Goal: Check status: Check status

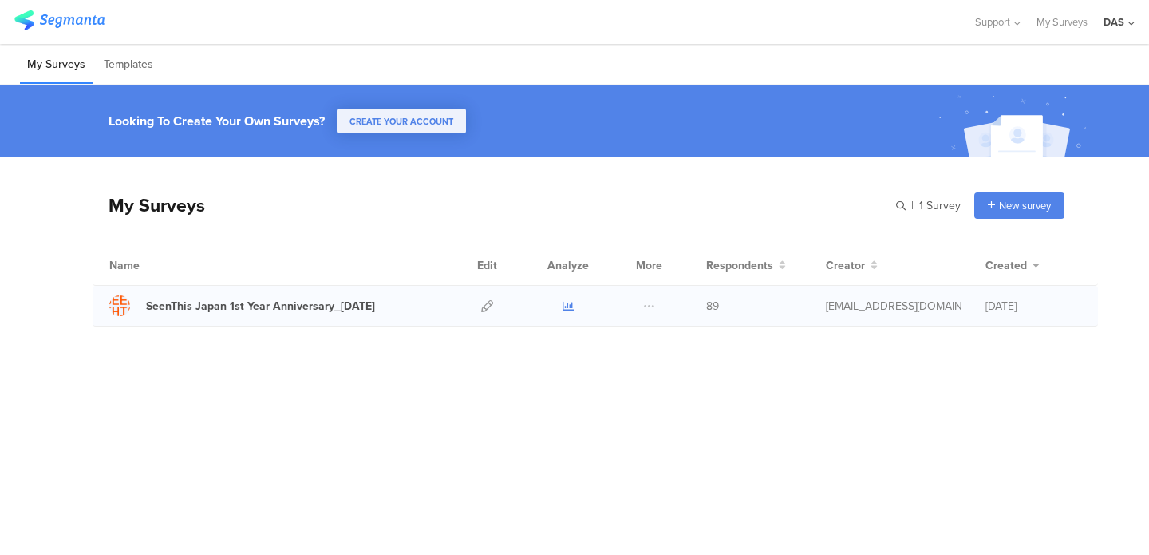
click at [564, 310] on icon at bounding box center [569, 306] width 12 height 12
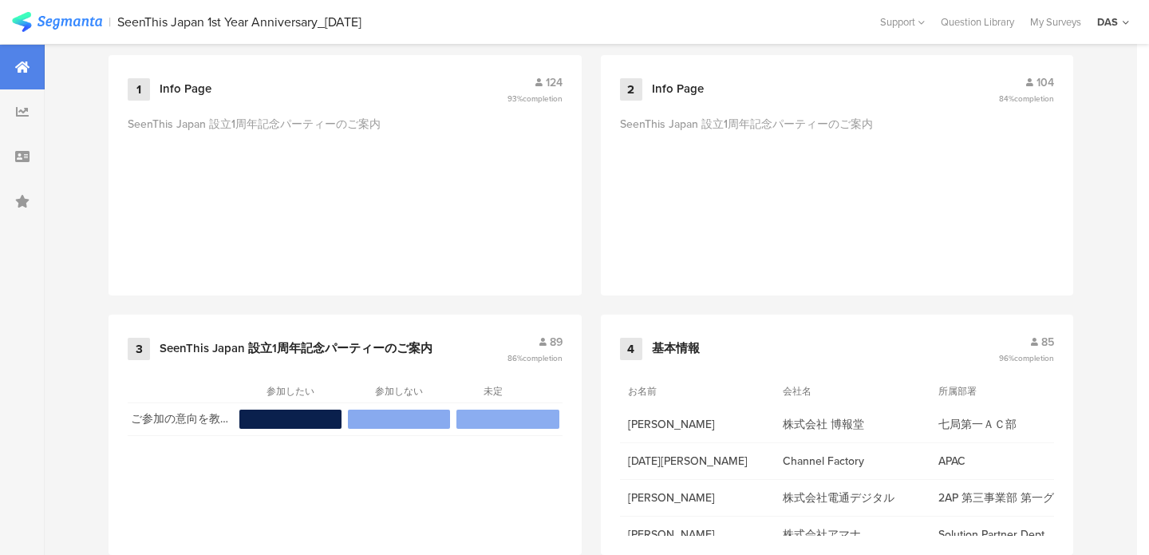
scroll to position [744, 0]
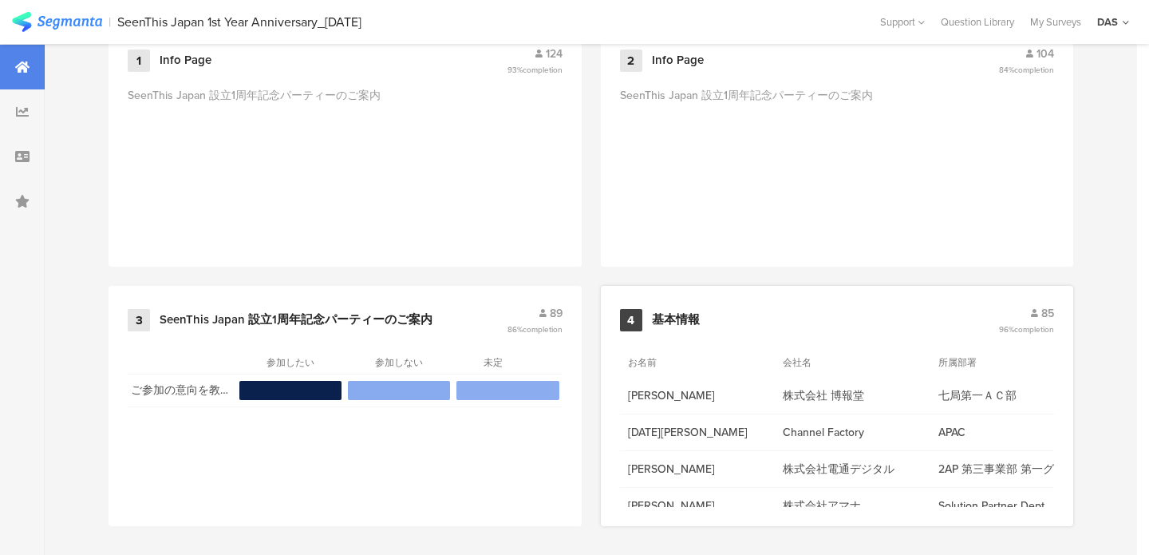
click at [1045, 306] on span "85" at bounding box center [1047, 313] width 13 height 17
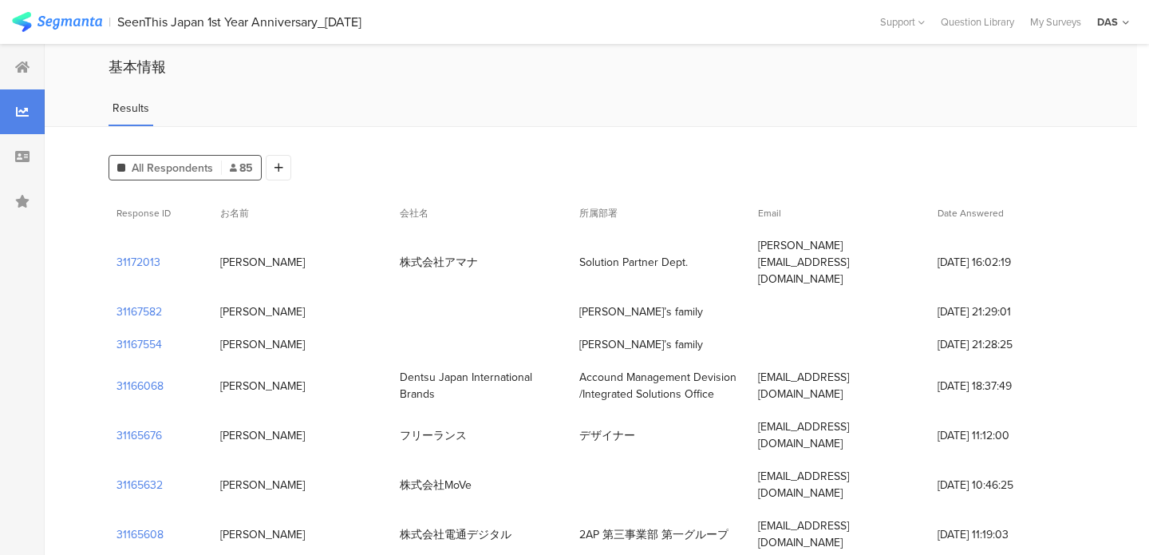
scroll to position [54, 0]
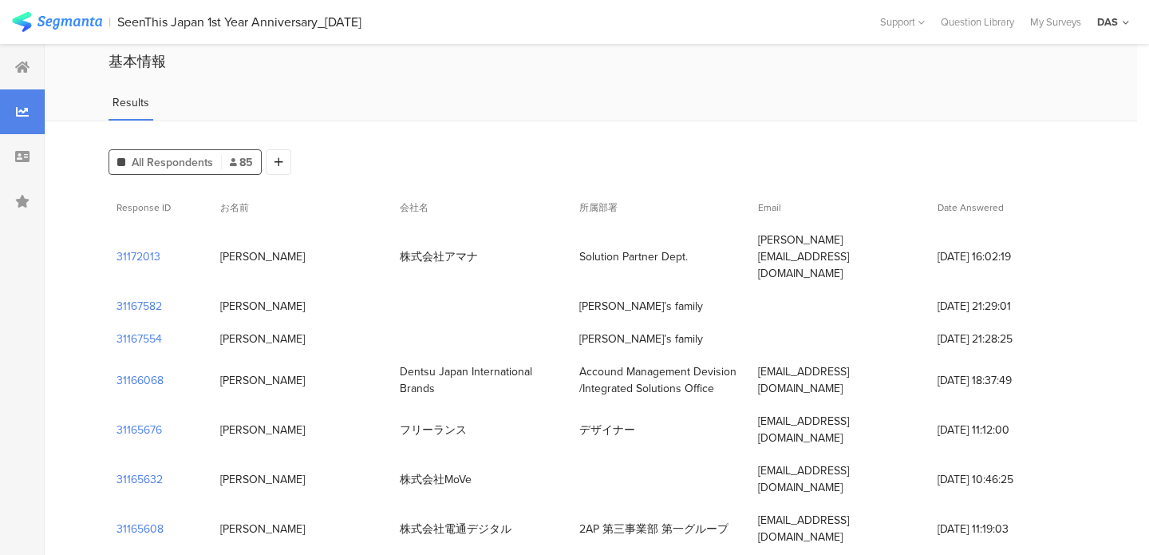
click at [953, 219] on section "Date Answered" at bounding box center [1002, 207] width 144 height 33
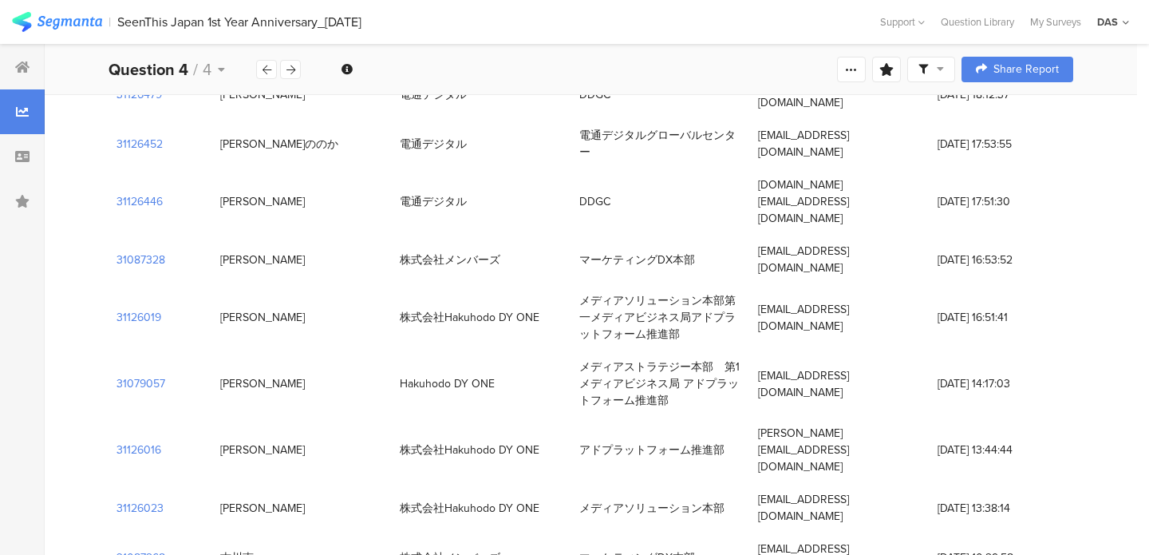
scroll to position [1492, 0]
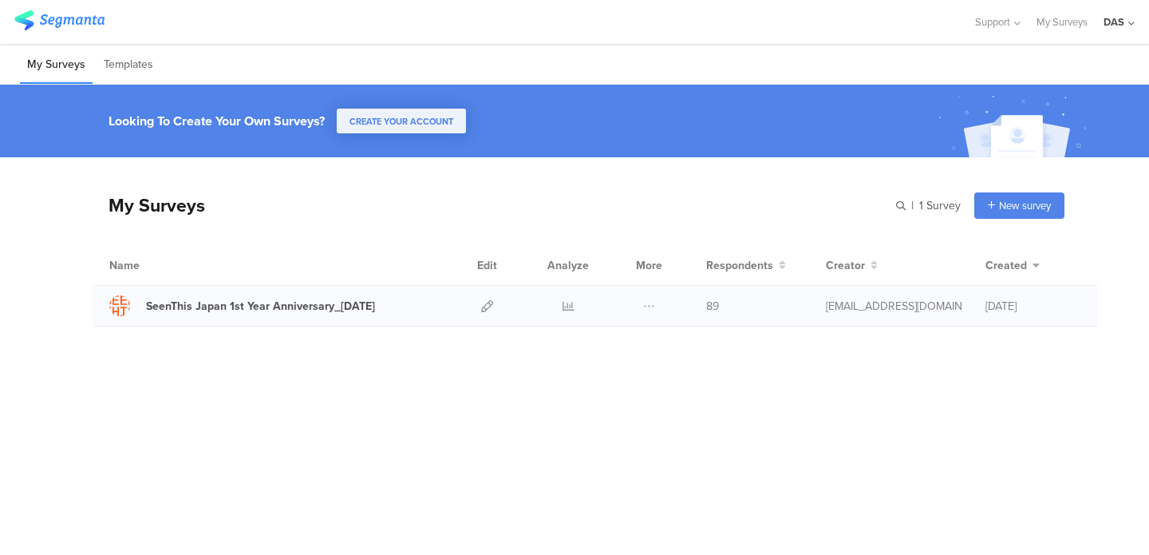
click at [579, 302] on div at bounding box center [568, 306] width 48 height 40
click at [573, 302] on icon at bounding box center [569, 306] width 12 height 12
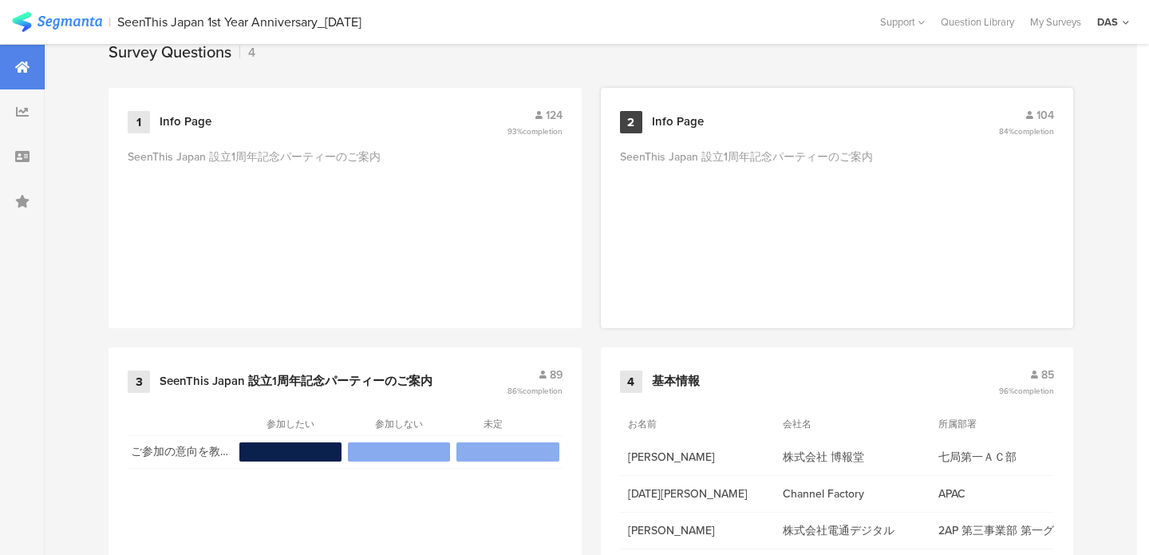
scroll to position [744, 0]
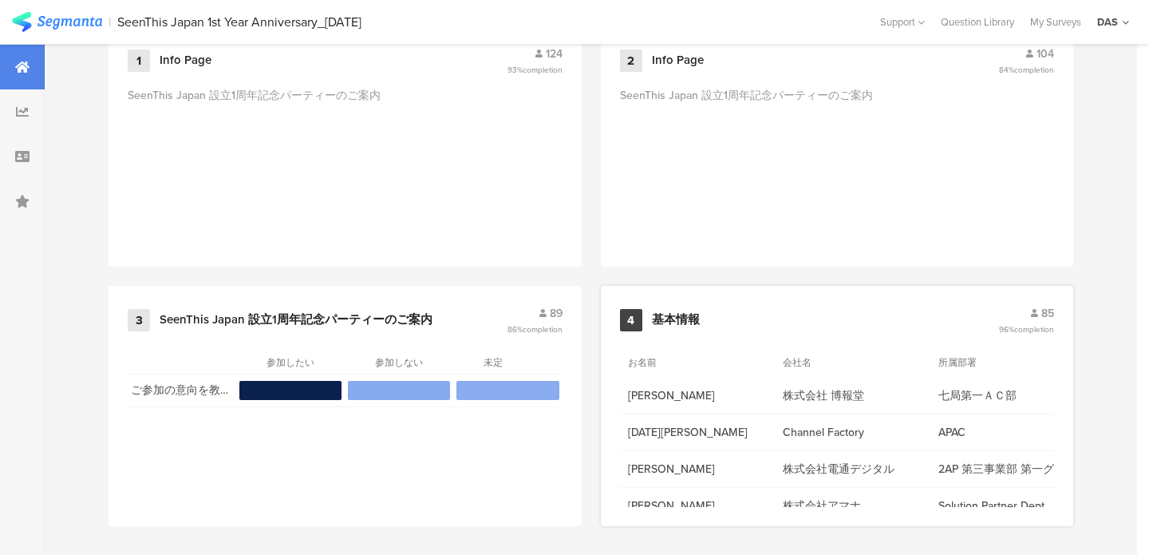
click at [1042, 314] on span "85" at bounding box center [1047, 313] width 13 height 17
